Goal: Find specific page/section: Find specific page/section

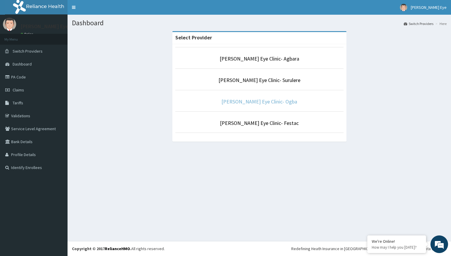
click at [248, 101] on link "[PERSON_NAME] Eye Clinic- Ogba" at bounding box center [259, 101] width 76 height 7
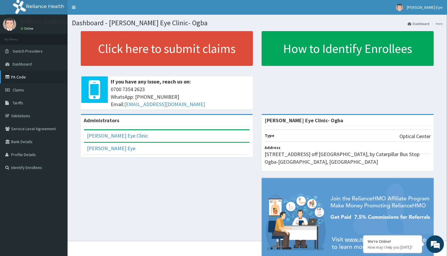
click at [18, 77] on link "PA Code" at bounding box center [34, 76] width 68 height 13
